Goal: Task Accomplishment & Management: Manage account settings

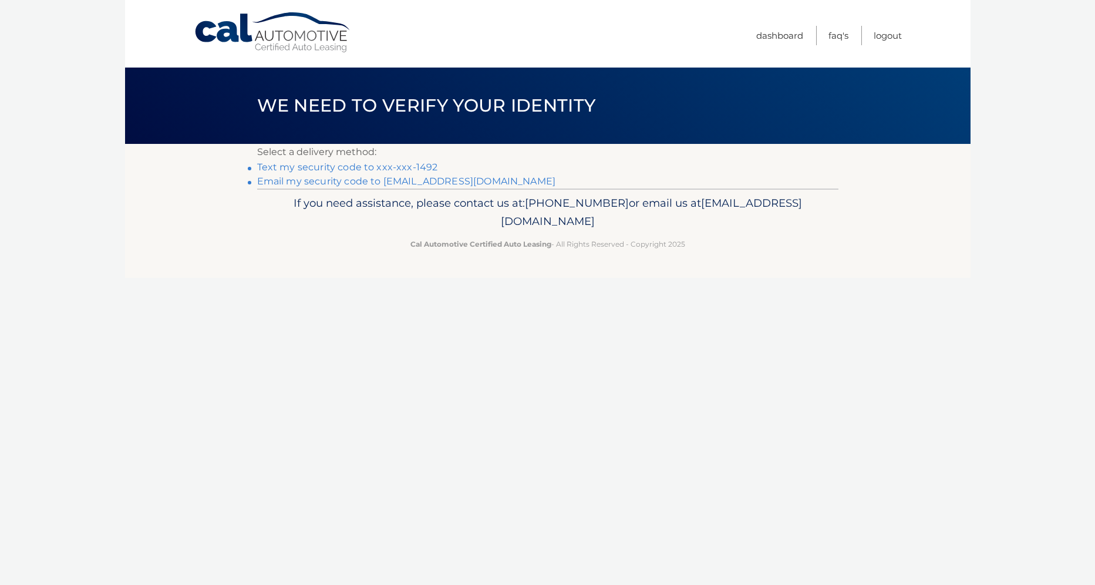
click at [384, 166] on link "Text my security code to xxx-xxx-1492" at bounding box center [347, 167] width 181 height 11
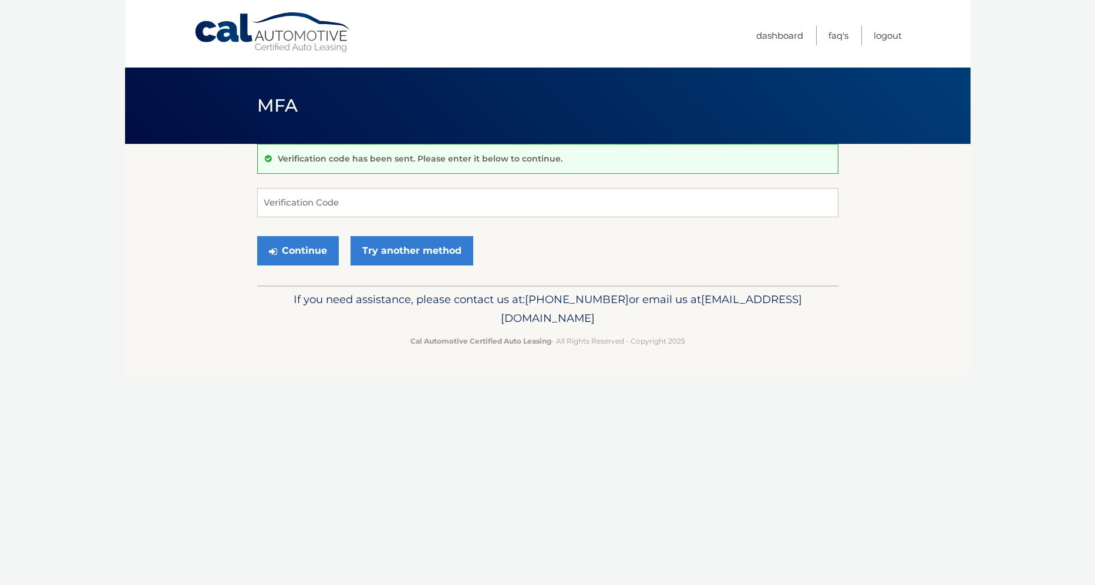
click at [472, 183] on div "Verification code has been sent. Please enter it below to continue. Verificatio…" at bounding box center [547, 215] width 581 height 142
click at [404, 227] on form "Verification Code Continue Try another method" at bounding box center [547, 229] width 581 height 83
click at [406, 208] on input "Verification Code" at bounding box center [547, 202] width 581 height 29
type input "117807"
click at [298, 248] on button "Continue" at bounding box center [298, 250] width 82 height 29
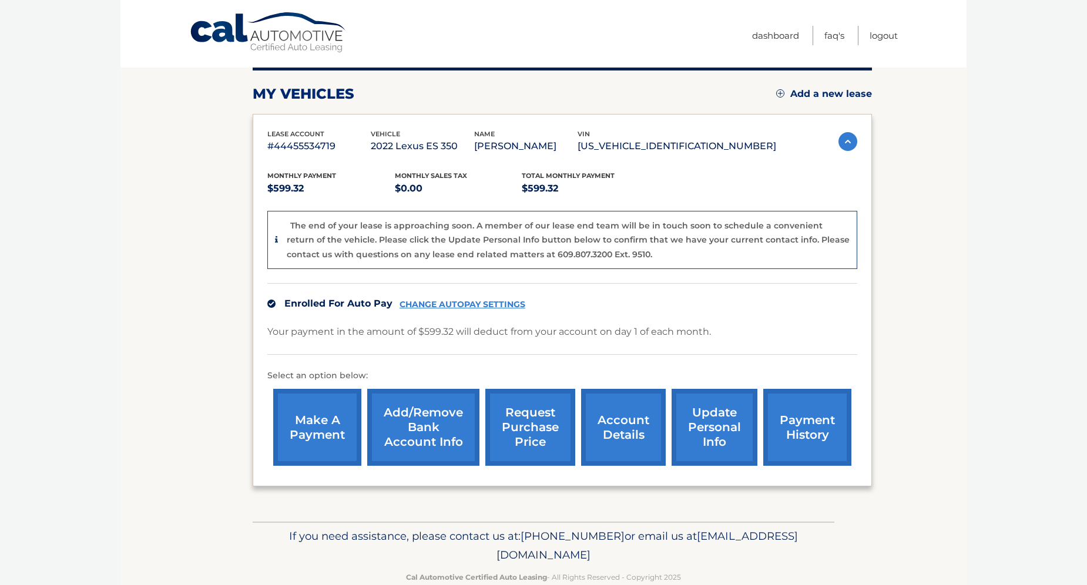
scroll to position [155, 0]
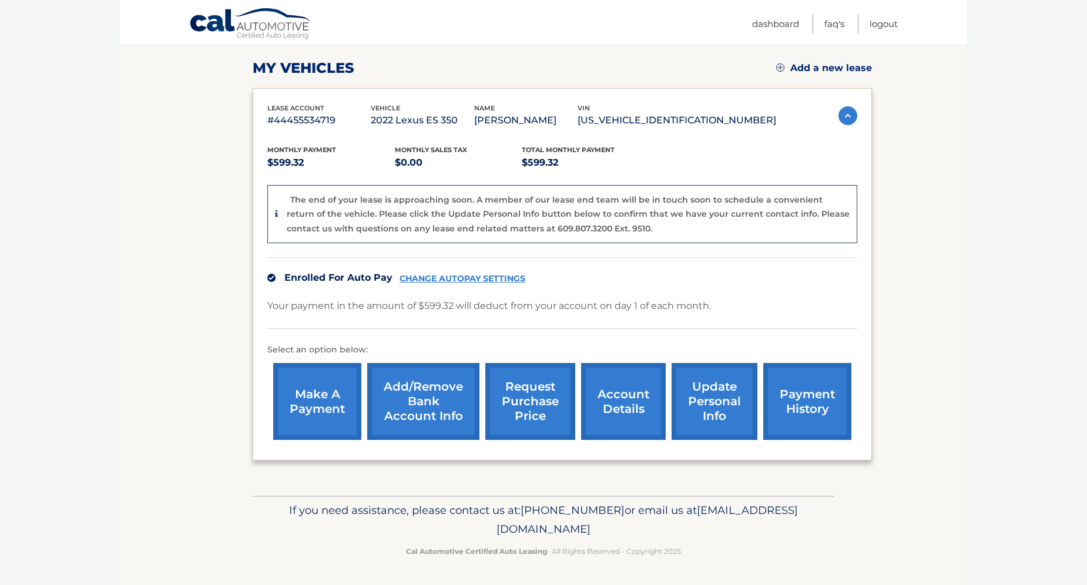
click at [463, 278] on link "CHANGE AUTOPAY SETTINGS" at bounding box center [462, 279] width 126 height 10
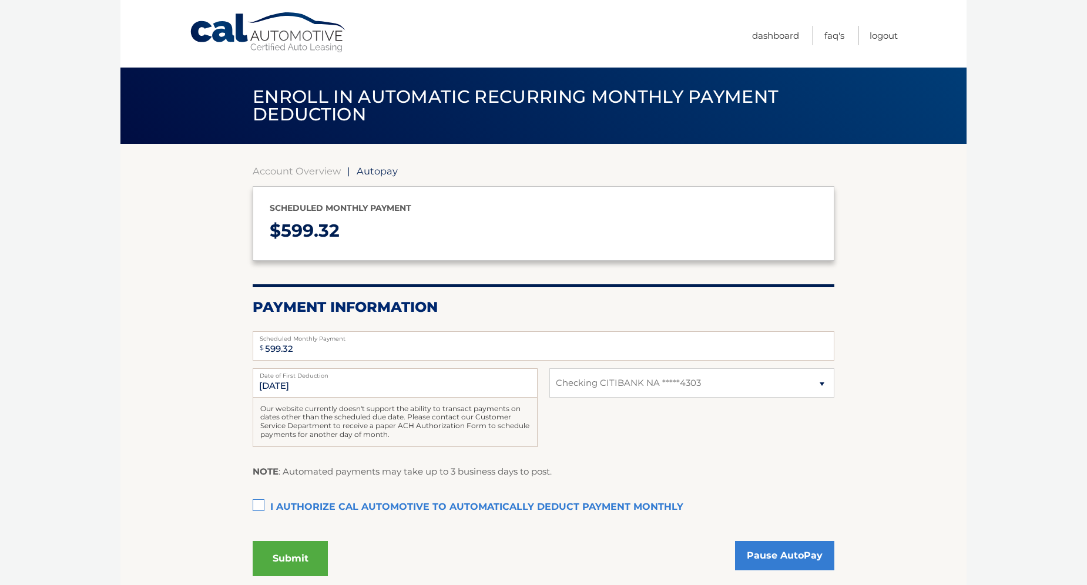
select select "N2UyYTM5MGEtZDE4MC00MWI0LWJjMTItZGQyNGZjYTNmYTRm"
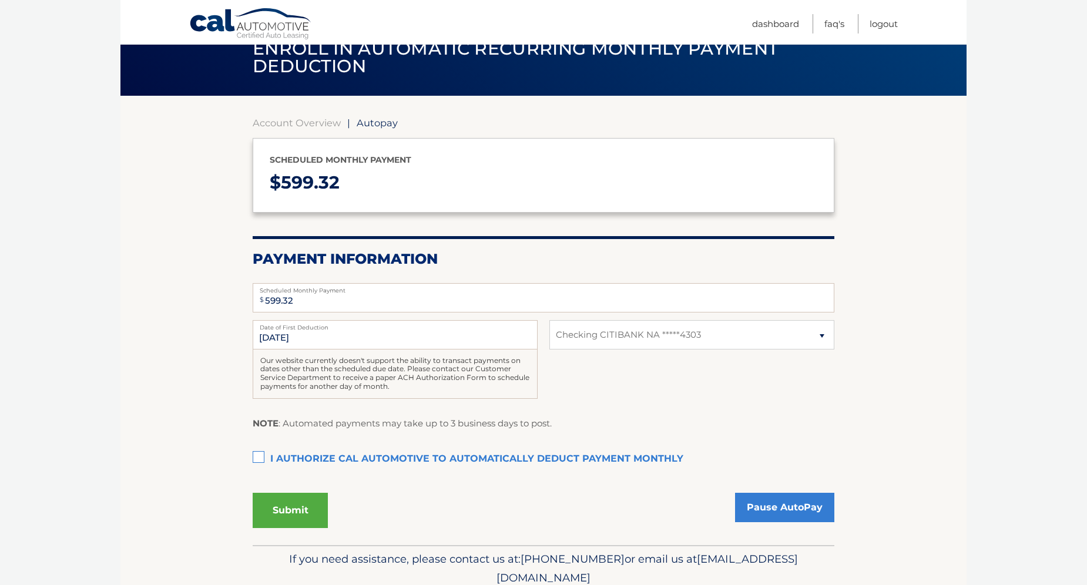
scroll to position [97, 0]
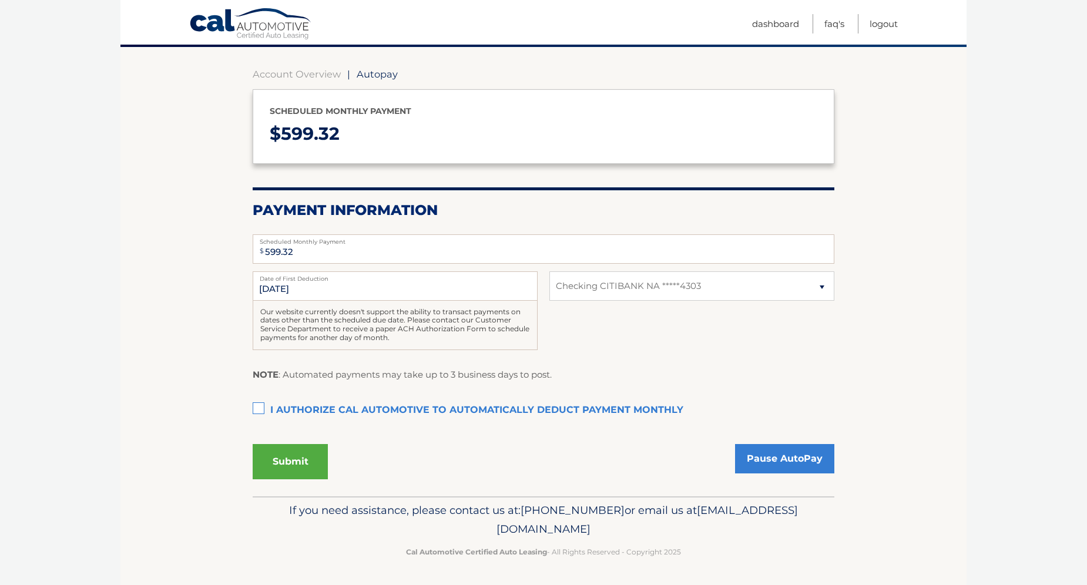
click at [271, 406] on label "I authorize cal automotive to automatically deduct payment monthly This checkbo…" at bounding box center [543, 410] width 581 height 23
click at [0, 0] on input "I authorize cal automotive to automatically deduct payment monthly This checkbo…" at bounding box center [0, 0] width 0 height 0
click at [271, 406] on label "I authorize cal automotive to automatically deduct payment monthly This checkbo…" at bounding box center [543, 410] width 581 height 23
click at [0, 0] on input "I authorize cal automotive to automatically deduct payment monthly This checkbo…" at bounding box center [0, 0] width 0 height 0
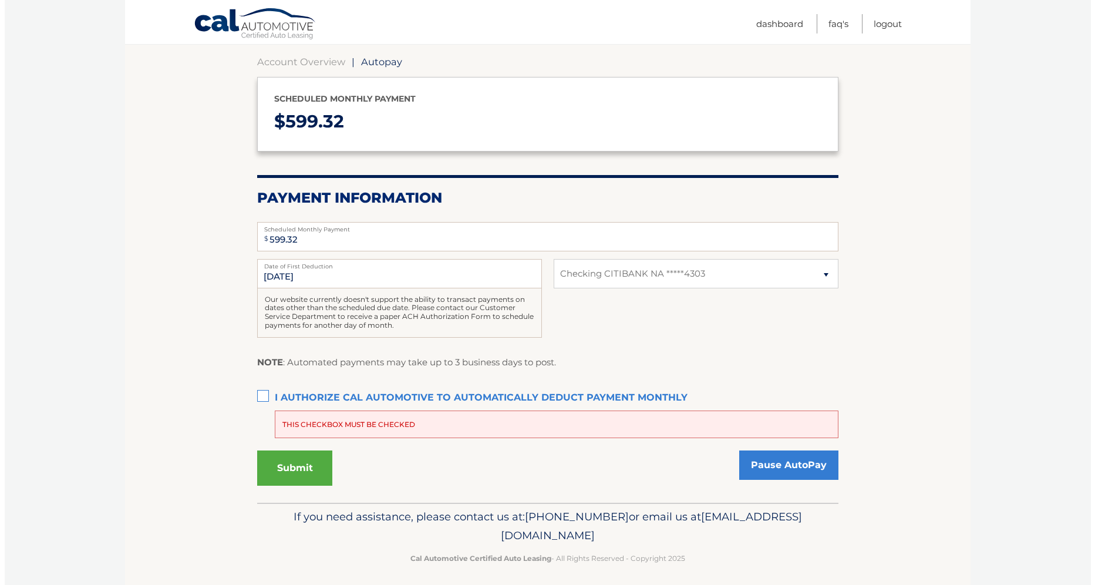
scroll to position [116, 0]
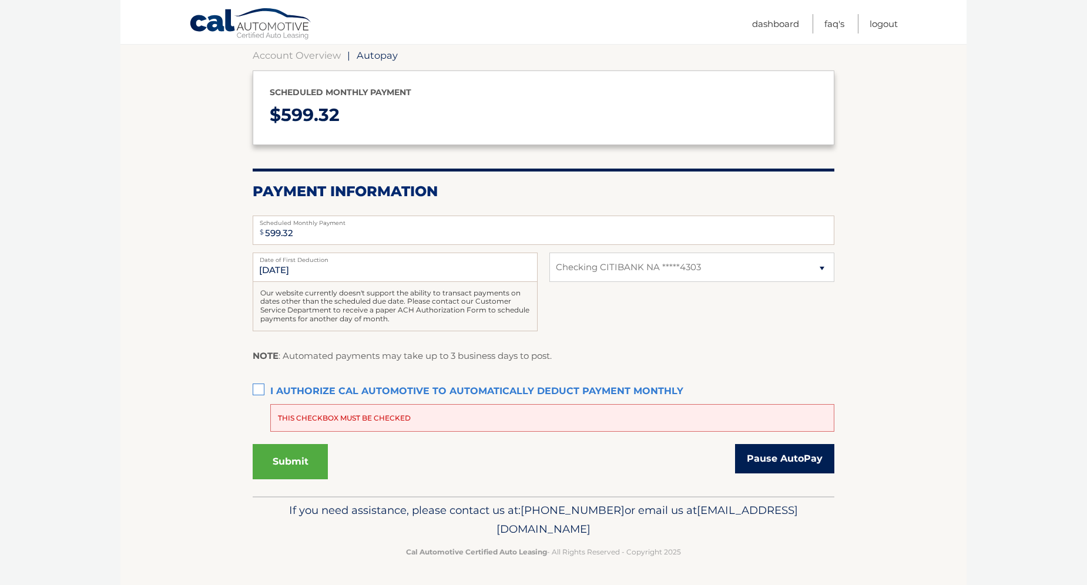
click at [780, 459] on link "Pause AutoPay" at bounding box center [784, 458] width 99 height 29
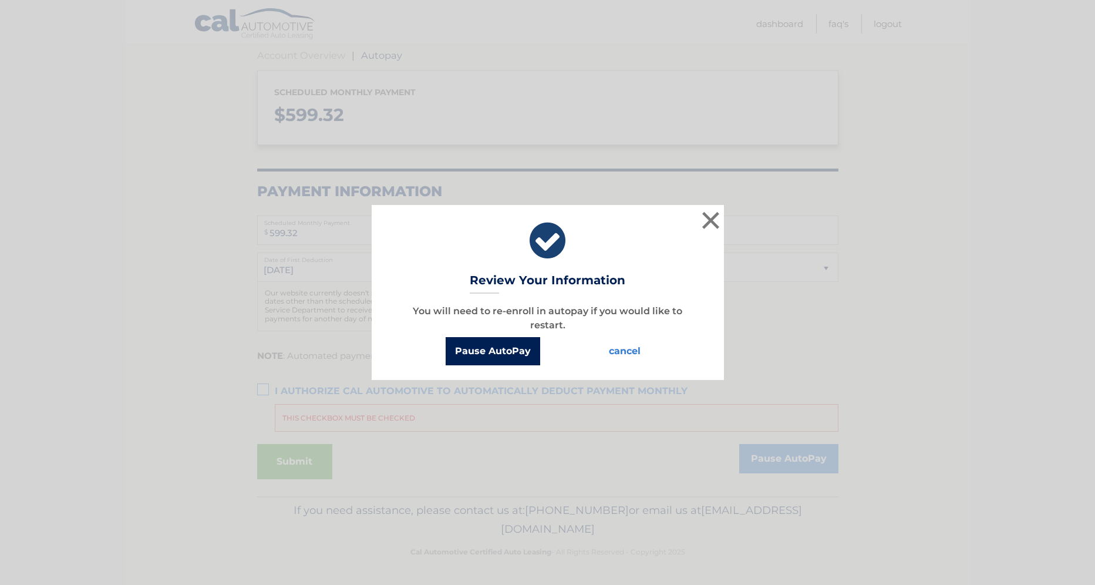
click at [510, 352] on button "Pause AutoPay" at bounding box center [493, 351] width 95 height 28
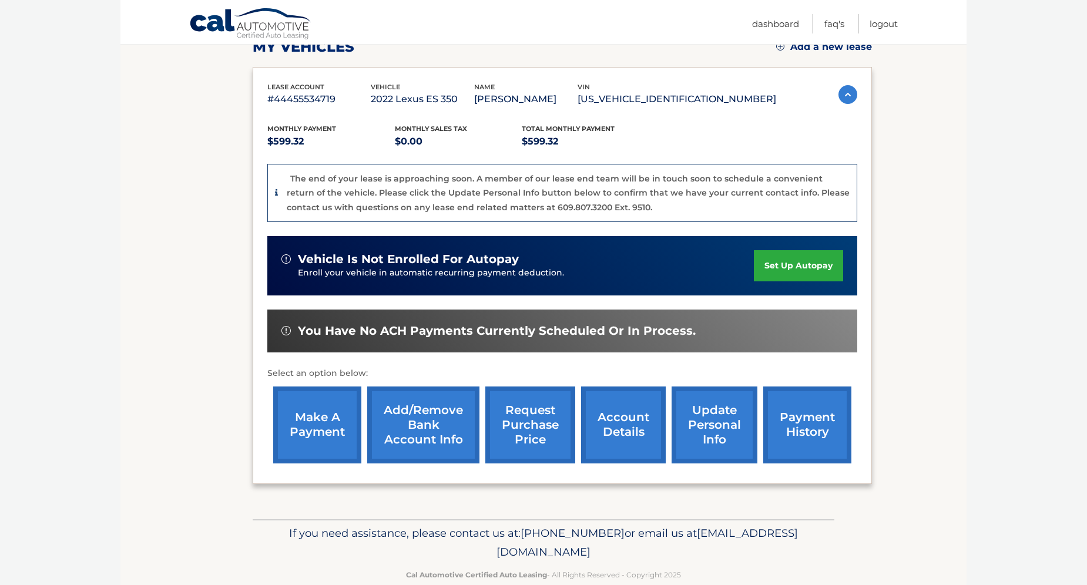
scroll to position [200, 0]
